Goal: Transaction & Acquisition: Purchase product/service

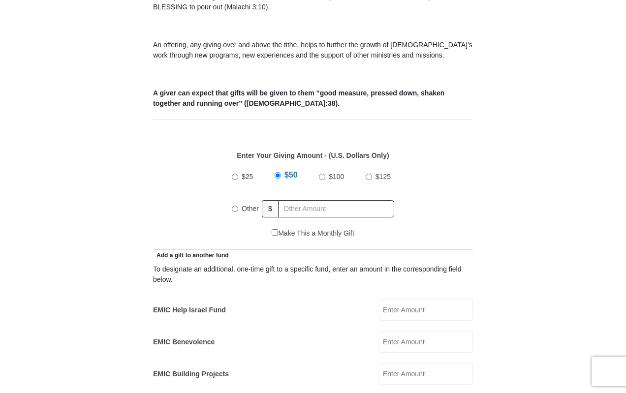
scroll to position [394, 0]
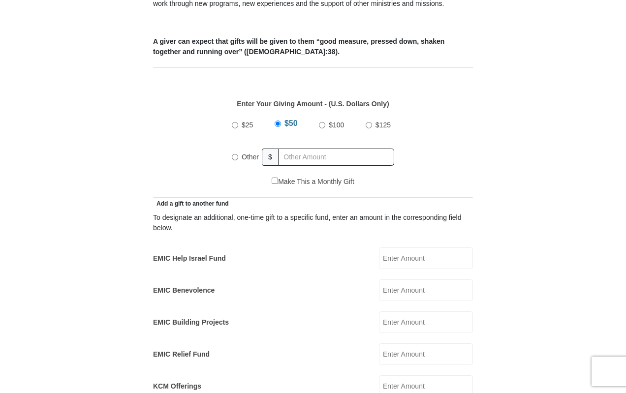
click at [235, 154] on input "Other" at bounding box center [235, 157] width 6 height 6
radio input "true"
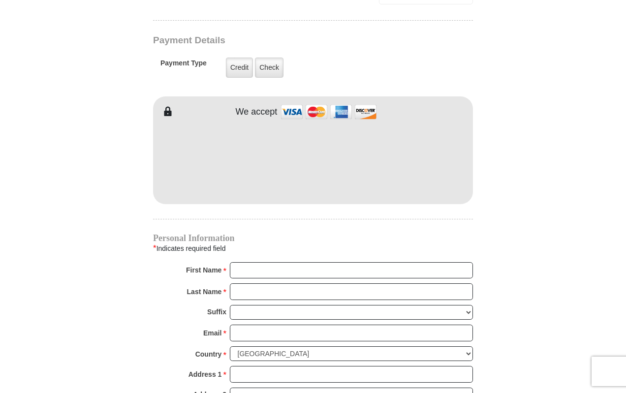
scroll to position [787, 0]
type input "10.00"
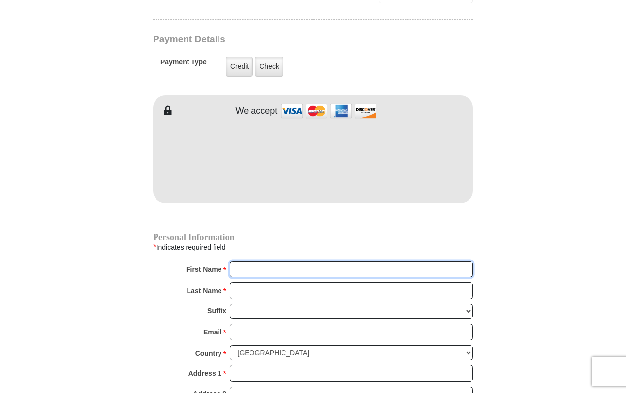
click at [276, 261] on input "First Name *" at bounding box center [351, 269] width 243 height 17
type input "[PERSON_NAME]"
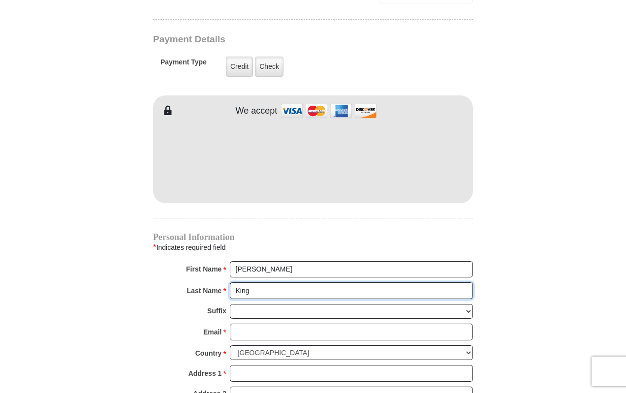
type input "King"
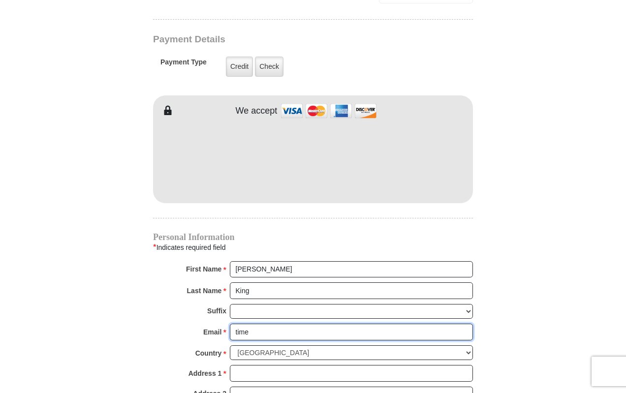
type input "[EMAIL_ADDRESS][DOMAIN_NAME]"
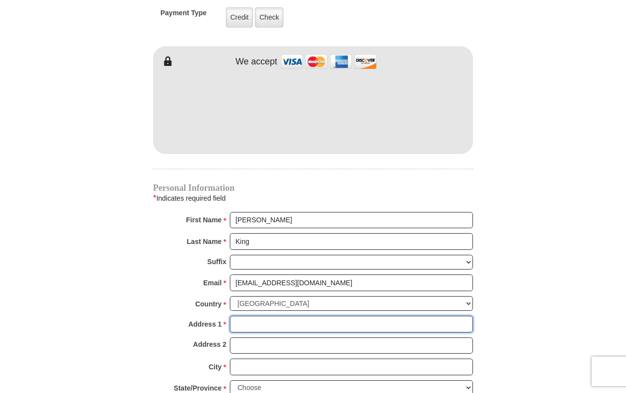
click at [279, 316] on input "Address 1 *" at bounding box center [351, 324] width 243 height 17
type input "[STREET_ADDRESS]"
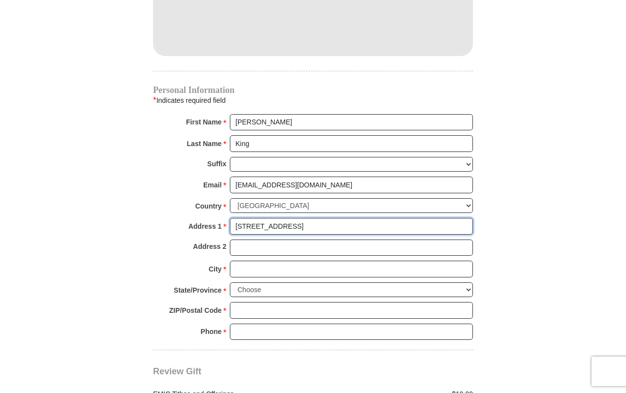
scroll to position [935, 0]
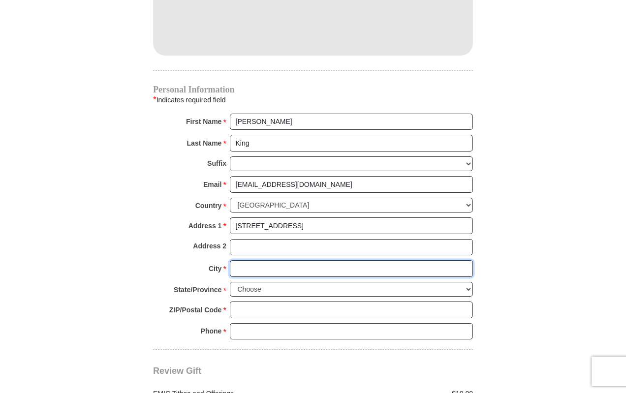
click at [248, 260] on input "City *" at bounding box center [351, 268] width 243 height 17
type input "Canyon"
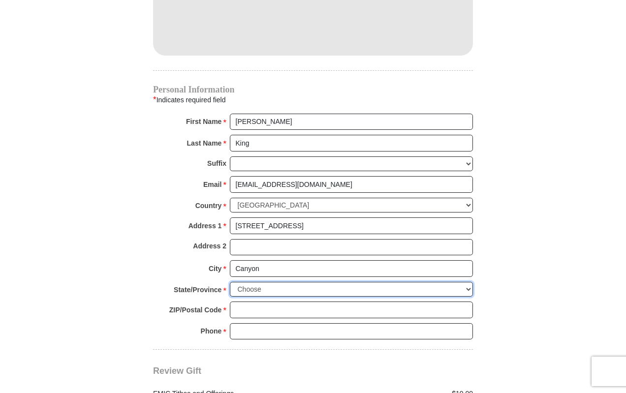
select select "[GEOGRAPHIC_DATA]"
type input "79015"
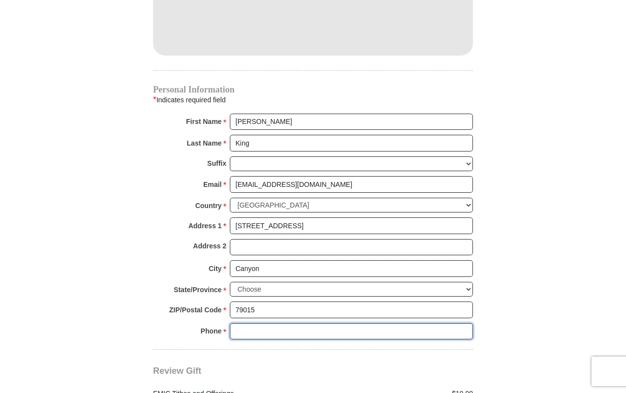
type input "8064882623"
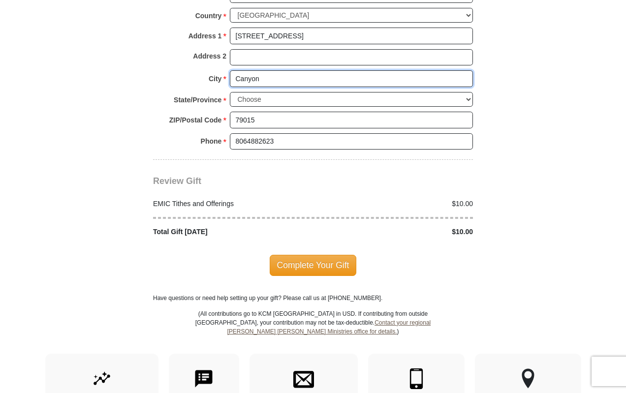
scroll to position [1132, 0]
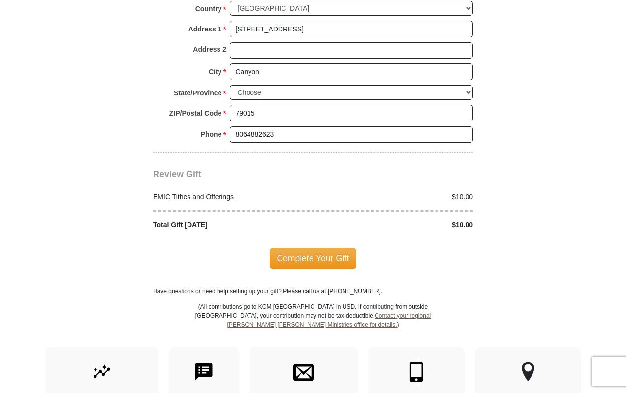
click at [313, 249] on span "Complete Your Gift" at bounding box center [313, 258] width 87 height 21
